Goal: Find contact information: Find contact information

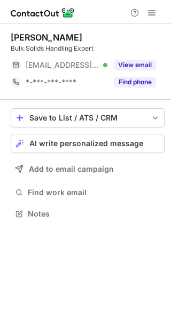
scroll to position [5, 5]
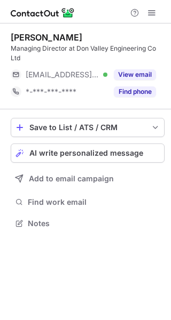
scroll to position [215, 171]
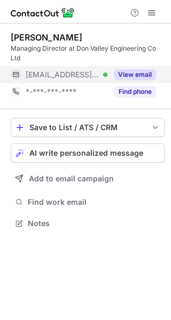
click at [127, 70] on button "View email" at bounding box center [135, 74] width 42 height 11
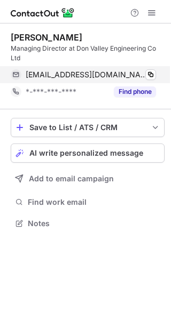
click at [63, 76] on span "[EMAIL_ADDRESS][DOMAIN_NAME]" at bounding box center [87, 75] width 122 height 10
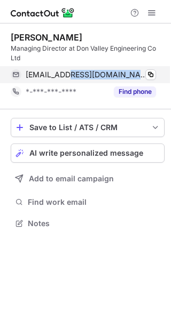
copy div "@[DOMAIN_NAME] Verified"
drag, startPoint x: 63, startPoint y: 76, endPoint x: 136, endPoint y: 72, distance: 72.6
click at [136, 72] on div "[EMAIL_ADDRESS][DOMAIN_NAME] Verified" at bounding box center [91, 75] width 130 height 10
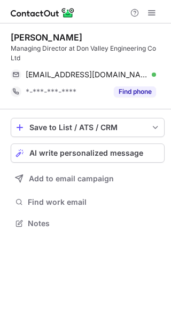
click at [30, 32] on div "[PERSON_NAME]" at bounding box center [46, 37] width 71 height 11
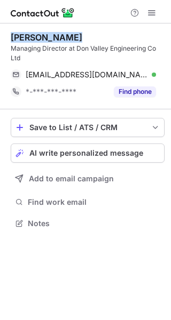
click at [30, 32] on div "[PERSON_NAME]" at bounding box center [46, 37] width 71 height 11
copy div "[PERSON_NAME]"
click at [30, 32] on div "[PERSON_NAME]" at bounding box center [46, 37] width 71 height 11
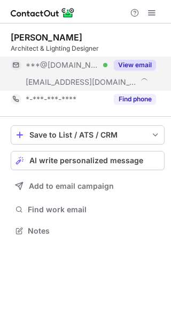
scroll to position [223, 171]
click at [137, 67] on button "View email" at bounding box center [135, 65] width 42 height 11
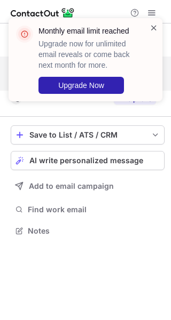
drag, startPoint x: 151, startPoint y: 38, endPoint x: 157, endPoint y: 25, distance: 14.1
click at [157, 25] on div at bounding box center [153, 59] width 9 height 75
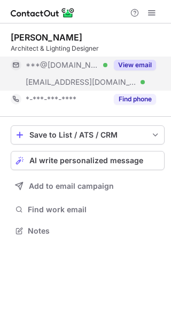
click at [157, 25] on span at bounding box center [153, 27] width 9 height 11
click at [146, 13] on button at bounding box center [151, 12] width 13 height 13
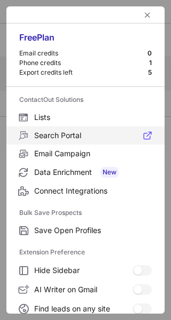
click at [69, 134] on span "Search Portal" at bounding box center [92, 136] width 117 height 10
